Goal: Task Accomplishment & Management: Manage account settings

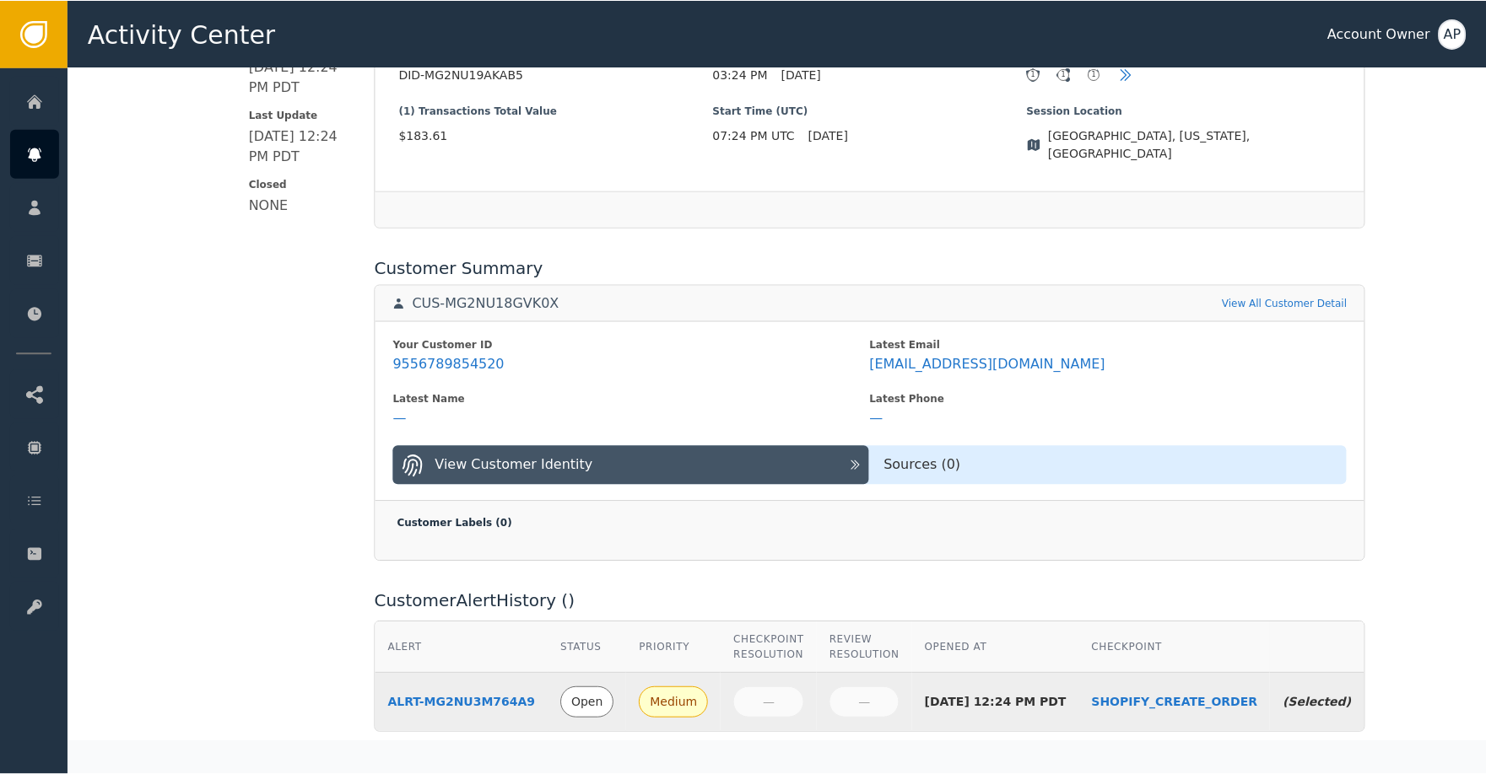
scroll to position [479, 0]
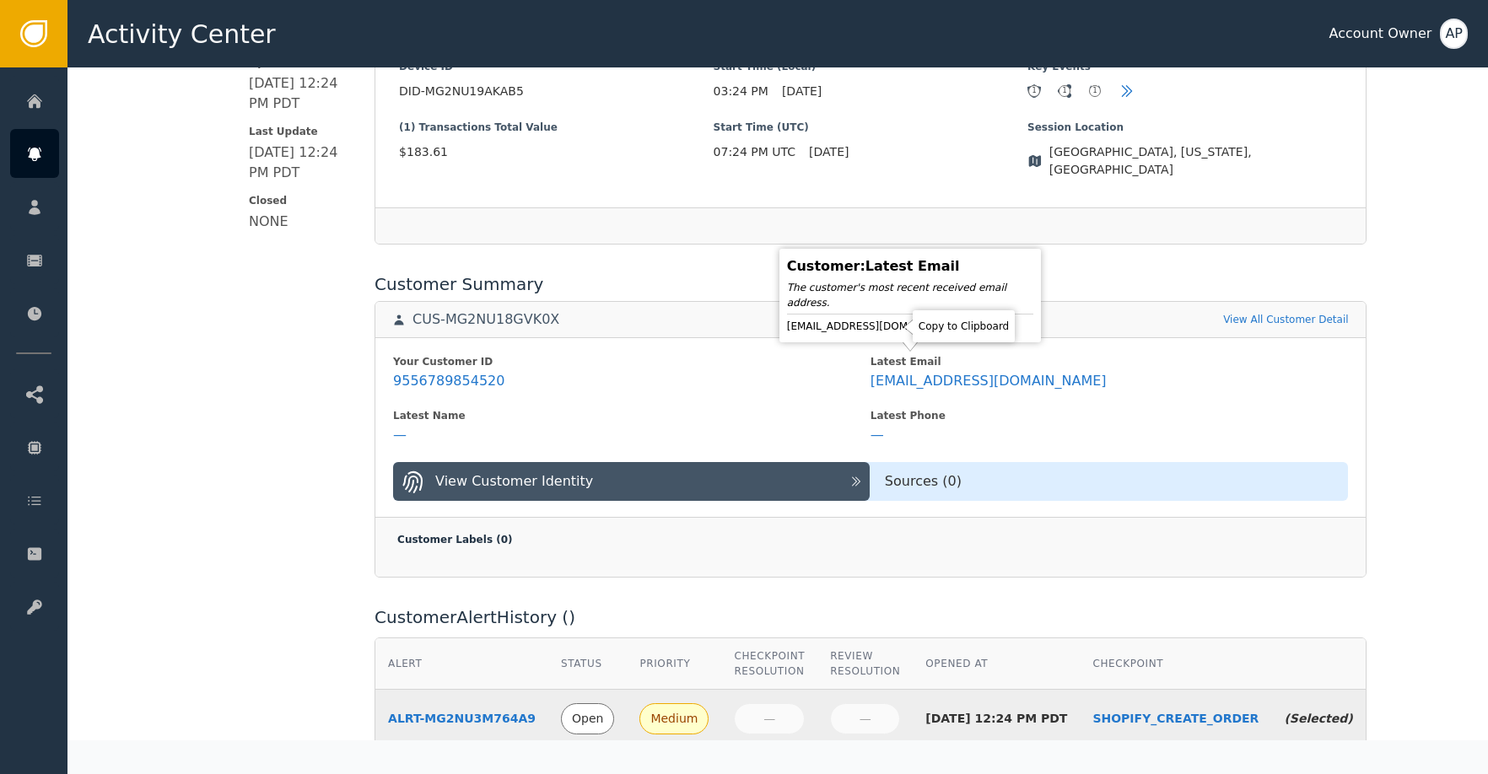
drag, startPoint x: 888, startPoint y: 327, endPoint x: 887, endPoint y: 298, distance: 29.5
click at [971, 325] on icon at bounding box center [979, 326] width 17 height 17
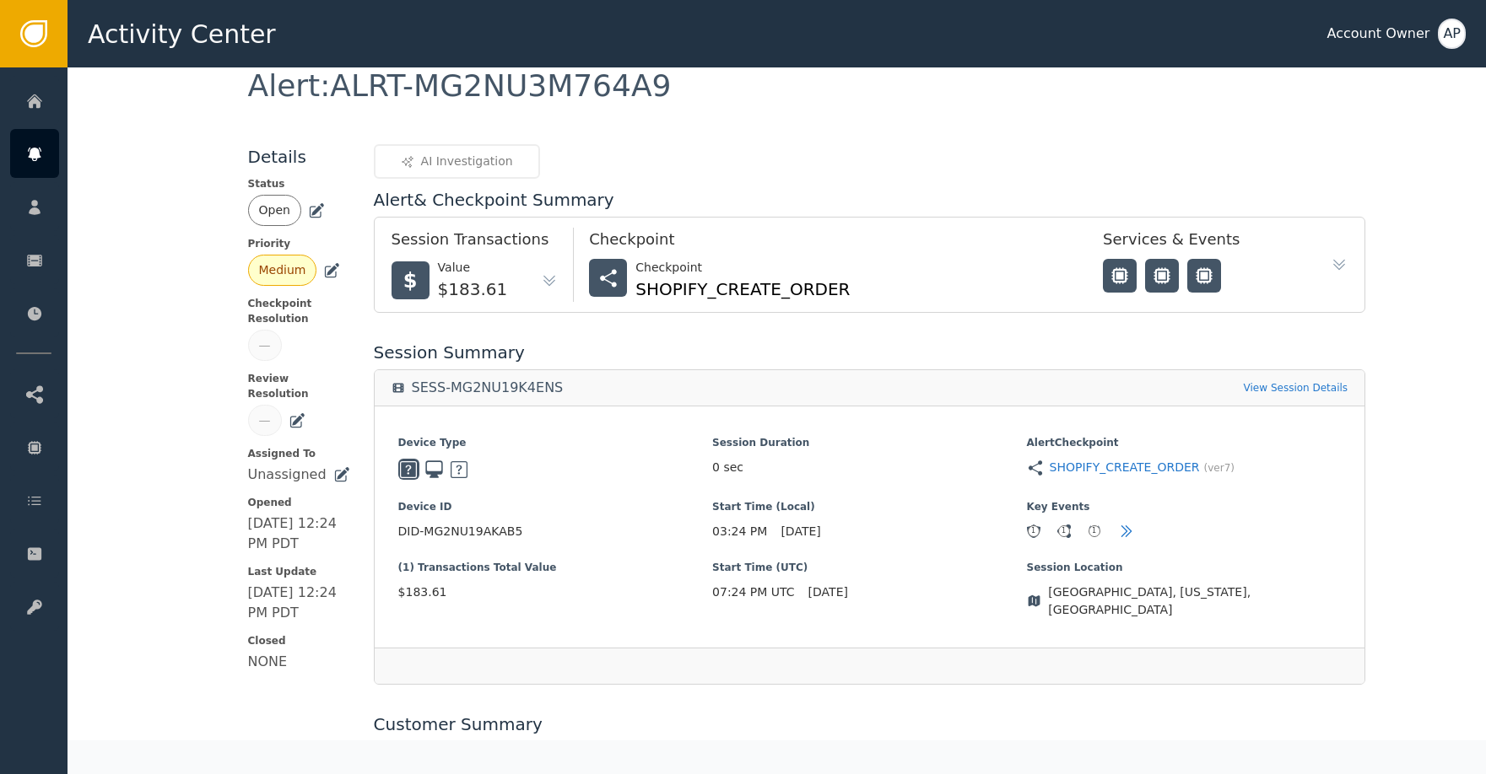
scroll to position [0, 0]
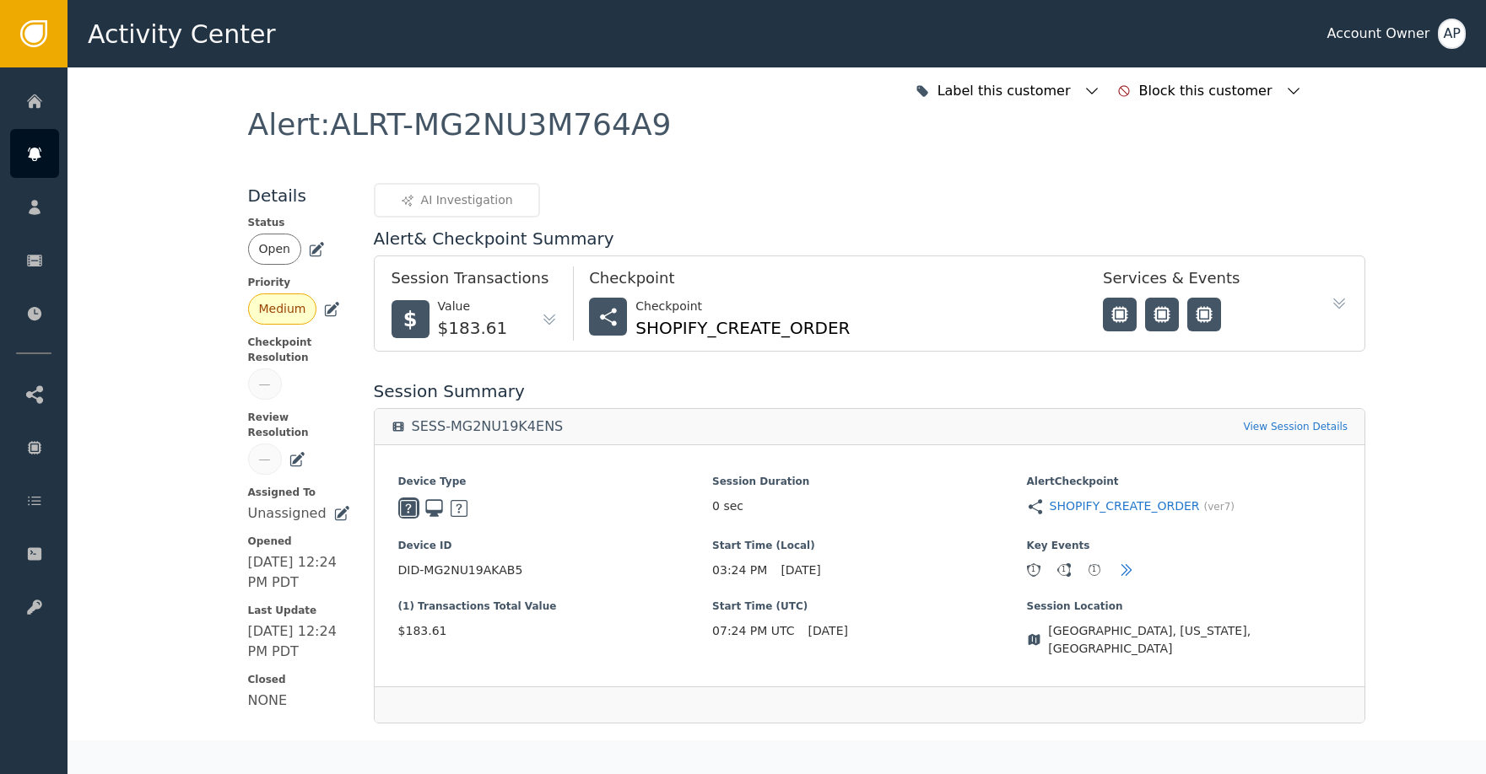
drag, startPoint x: 302, startPoint y: 245, endPoint x: 307, endPoint y: 255, distance: 10.6
click at [308, 248] on icon at bounding box center [316, 249] width 17 height 17
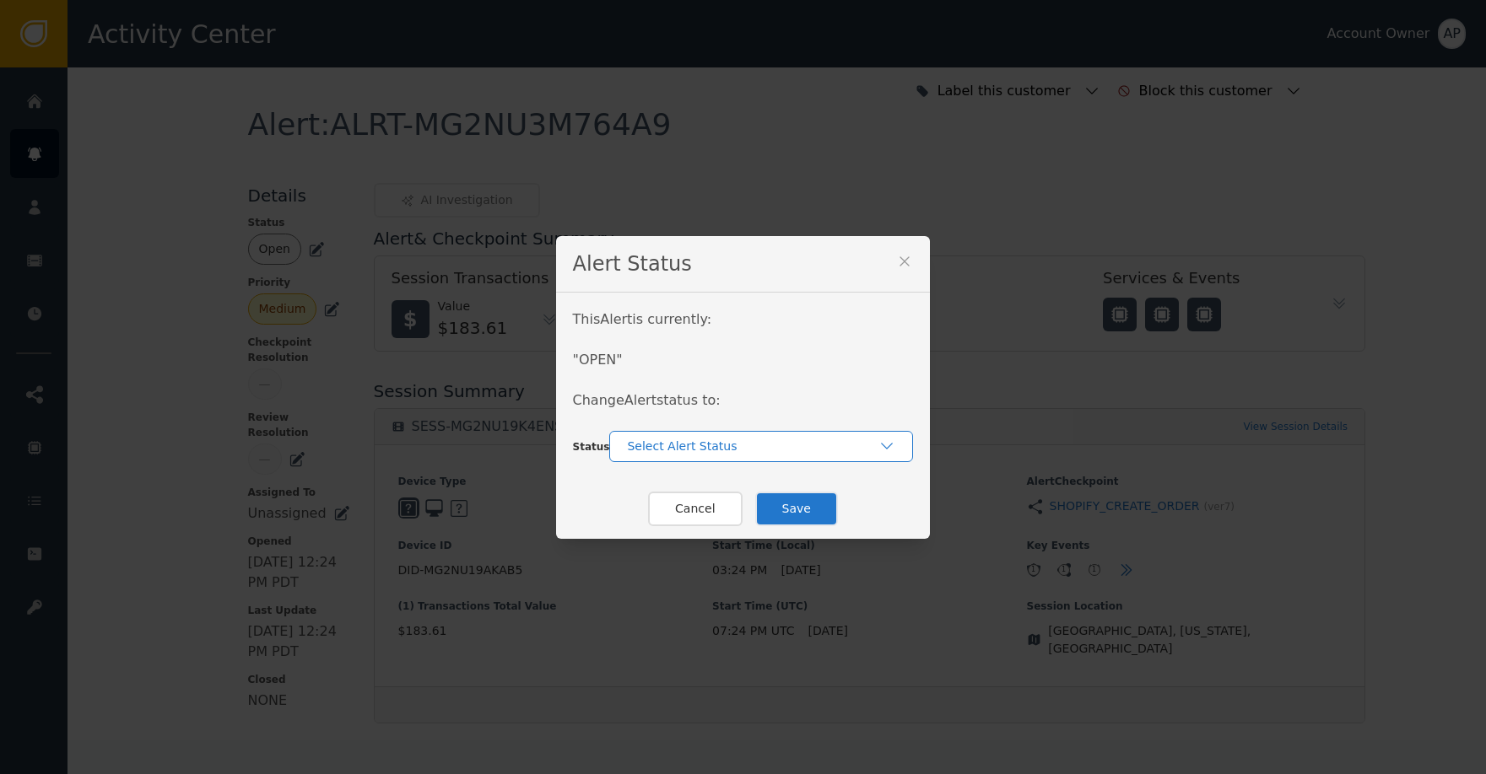
click at [681, 452] on div "Select Alert Status" at bounding box center [752, 447] width 251 height 18
drag, startPoint x: 741, startPoint y: 519, endPoint x: 774, endPoint y: 515, distance: 34.0
click at [742, 519] on div "Closed" at bounding box center [761, 517] width 270 height 18
click at [796, 515] on button "Save" at bounding box center [796, 509] width 83 height 35
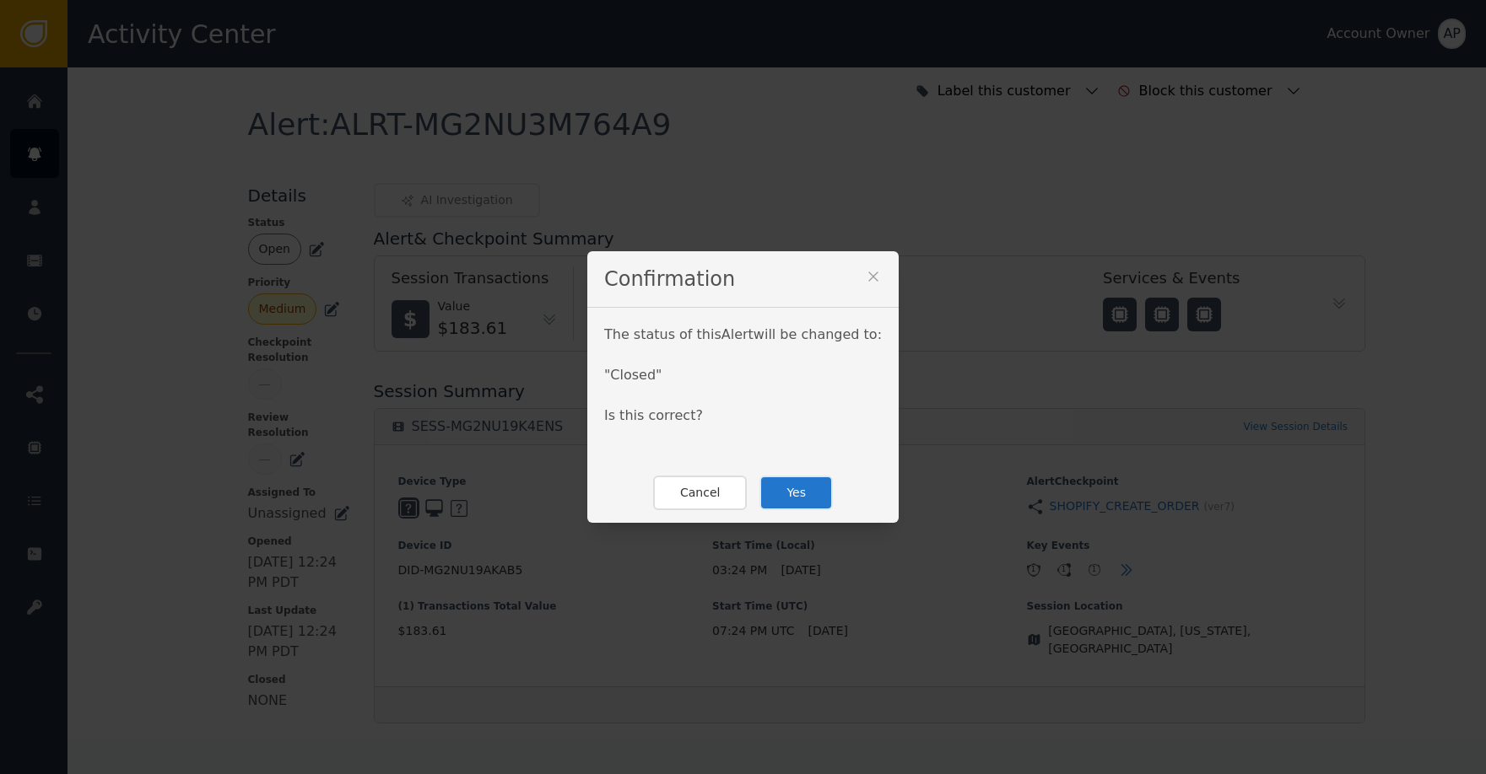
click at [799, 493] on button "Yes" at bounding box center [795, 493] width 73 height 35
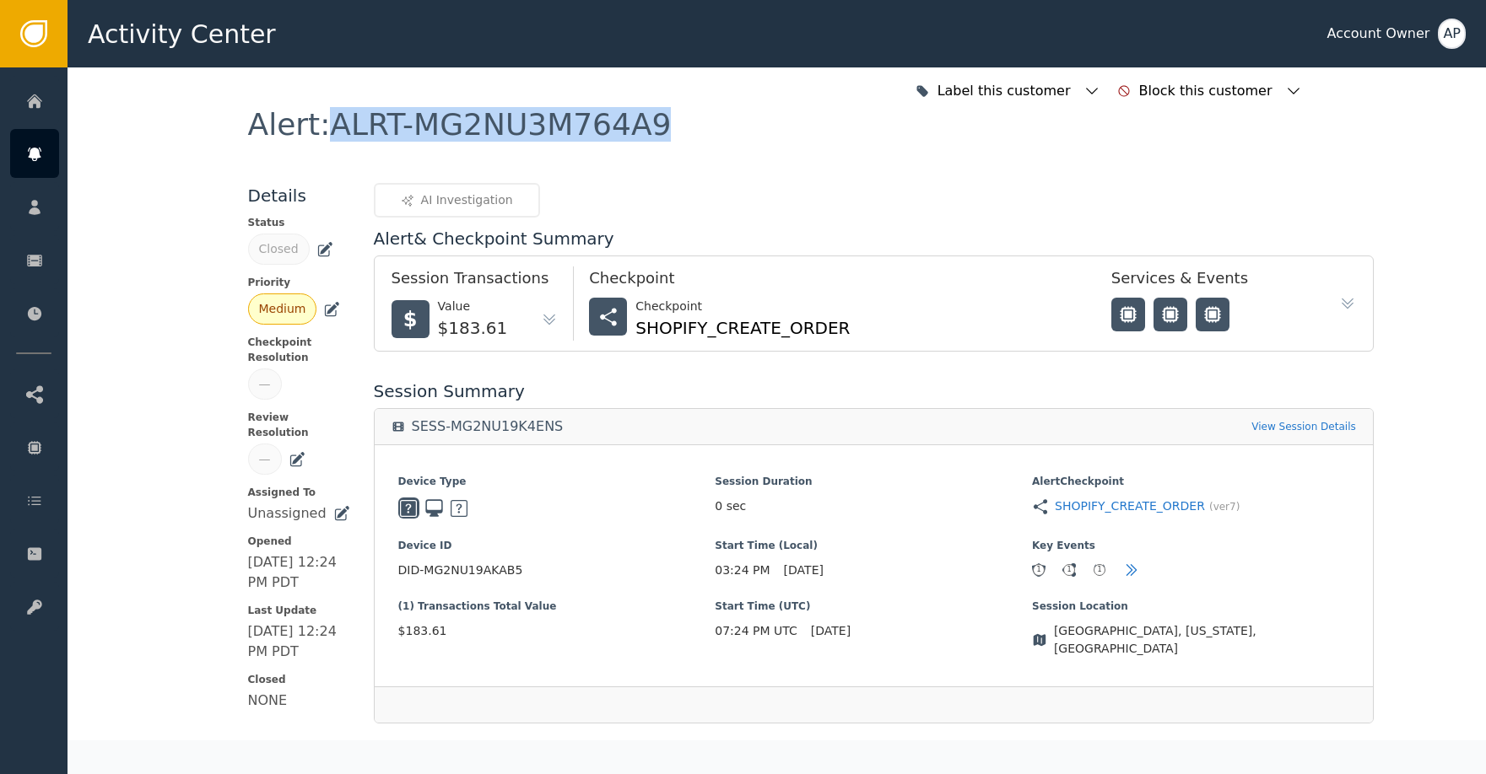
drag, startPoint x: 636, startPoint y: 116, endPoint x: 318, endPoint y: 133, distance: 318.5
click at [319, 131] on div "Alert : ALRT-MG2NU3M764A9" at bounding box center [777, 146] width 1058 height 73
copy div "ALRT-MG2NU3M764A9"
